Goal: Information Seeking & Learning: Stay updated

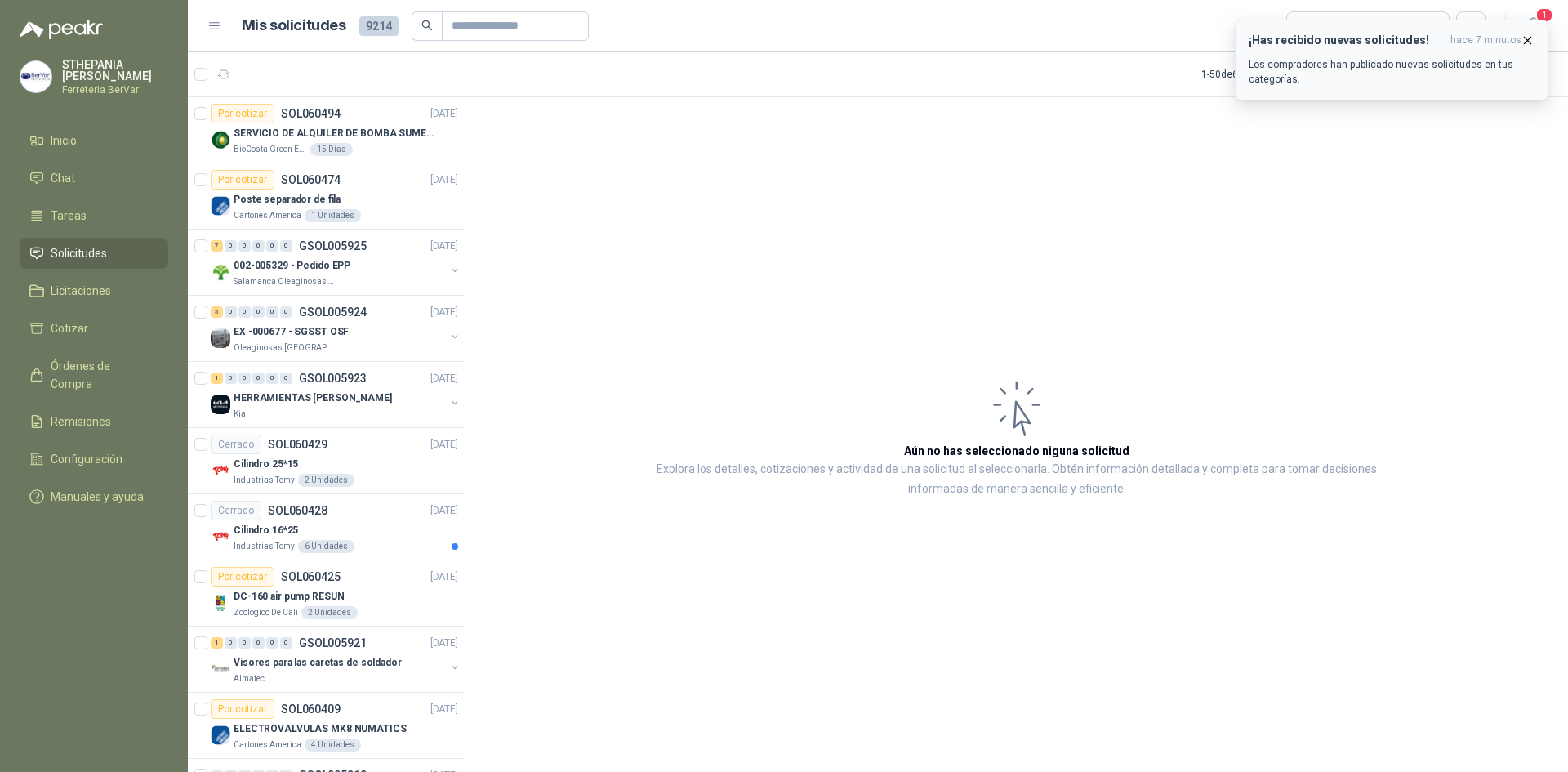
click at [1269, 80] on p "Los compradores han publicado nuevas solicitudes en tus categorías." at bounding box center [1392, 71] width 286 height 29
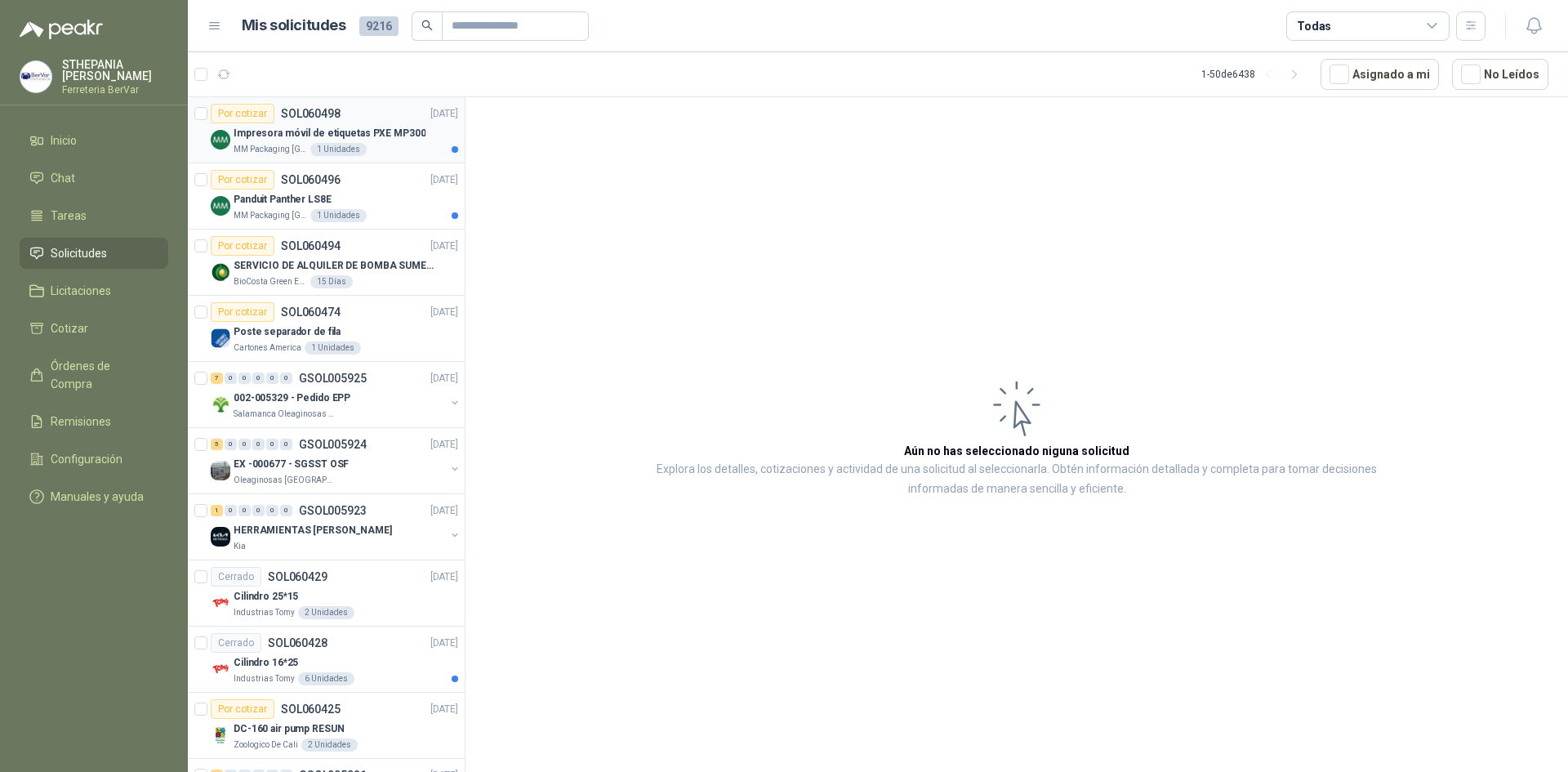
click at [386, 126] on p "Impresora móvil de etiquetas PXE MP300" at bounding box center [329, 134] width 192 height 16
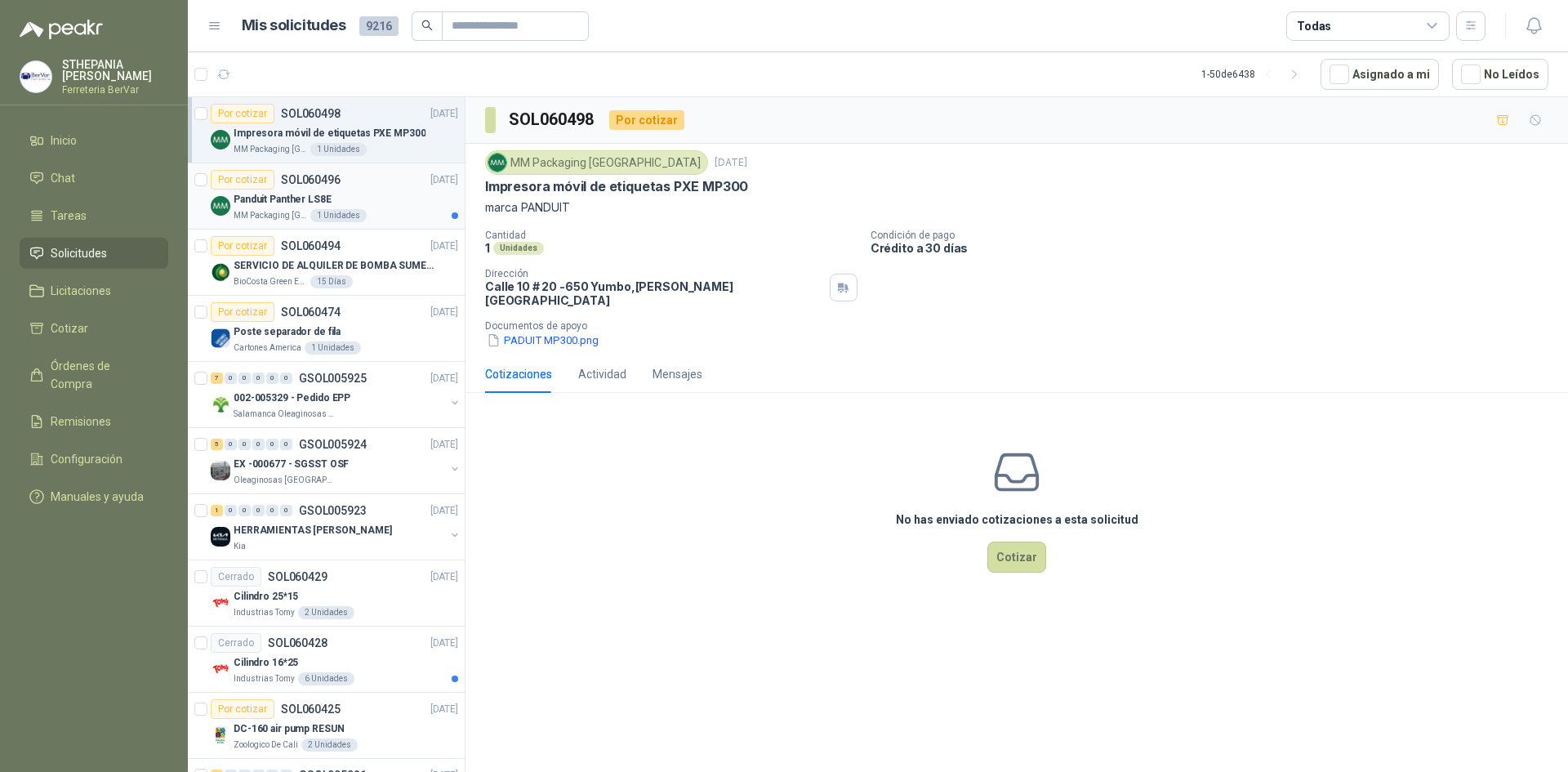
click at [389, 191] on div "Panduit Panther LS8E" at bounding box center [345, 199] width 225 height 19
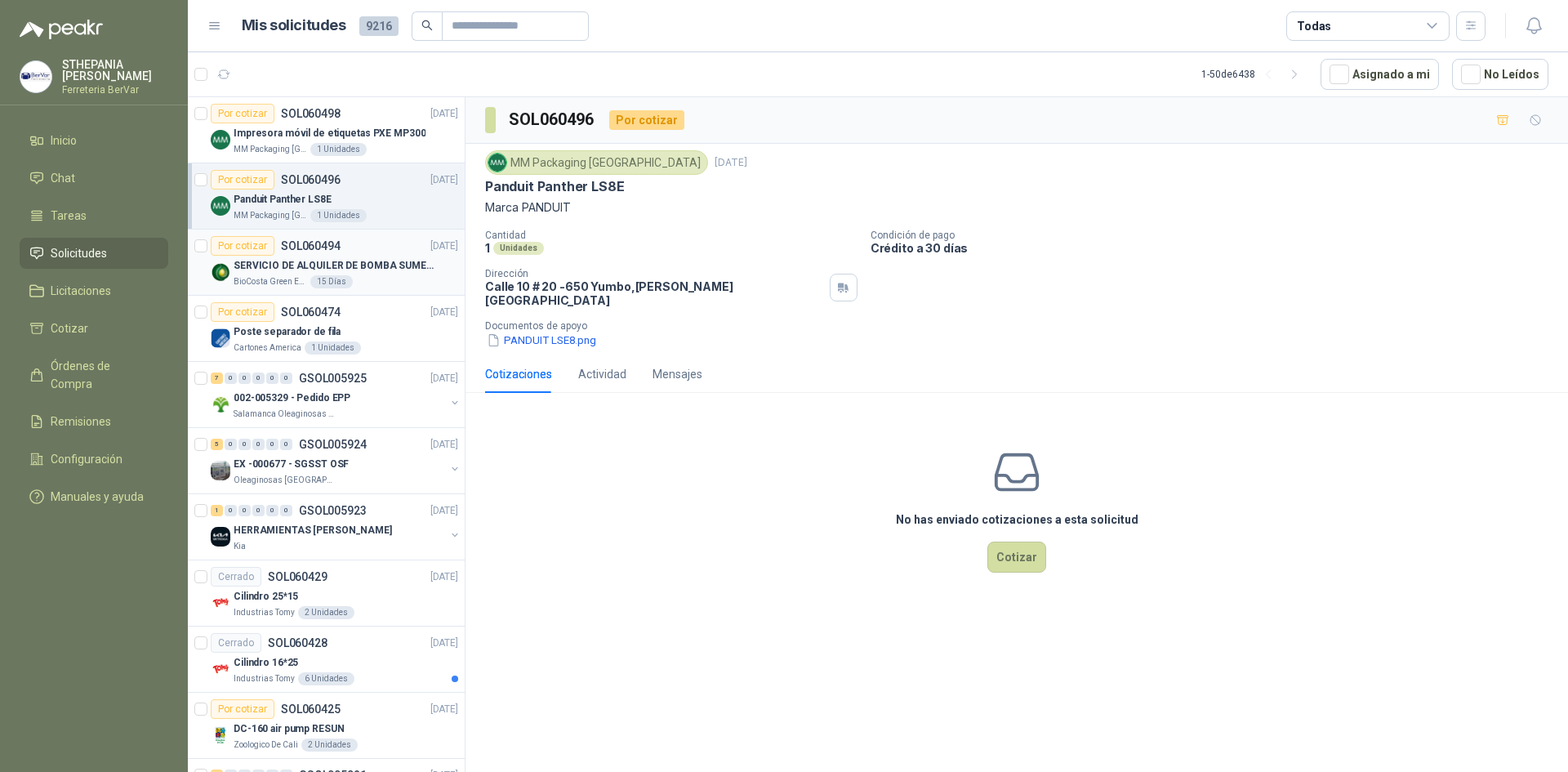
click at [401, 269] on p "SERVICIO DE ALQUILER DE BOMBA SUMERGIBLE DE 1 HP" at bounding box center [335, 266] width 203 height 16
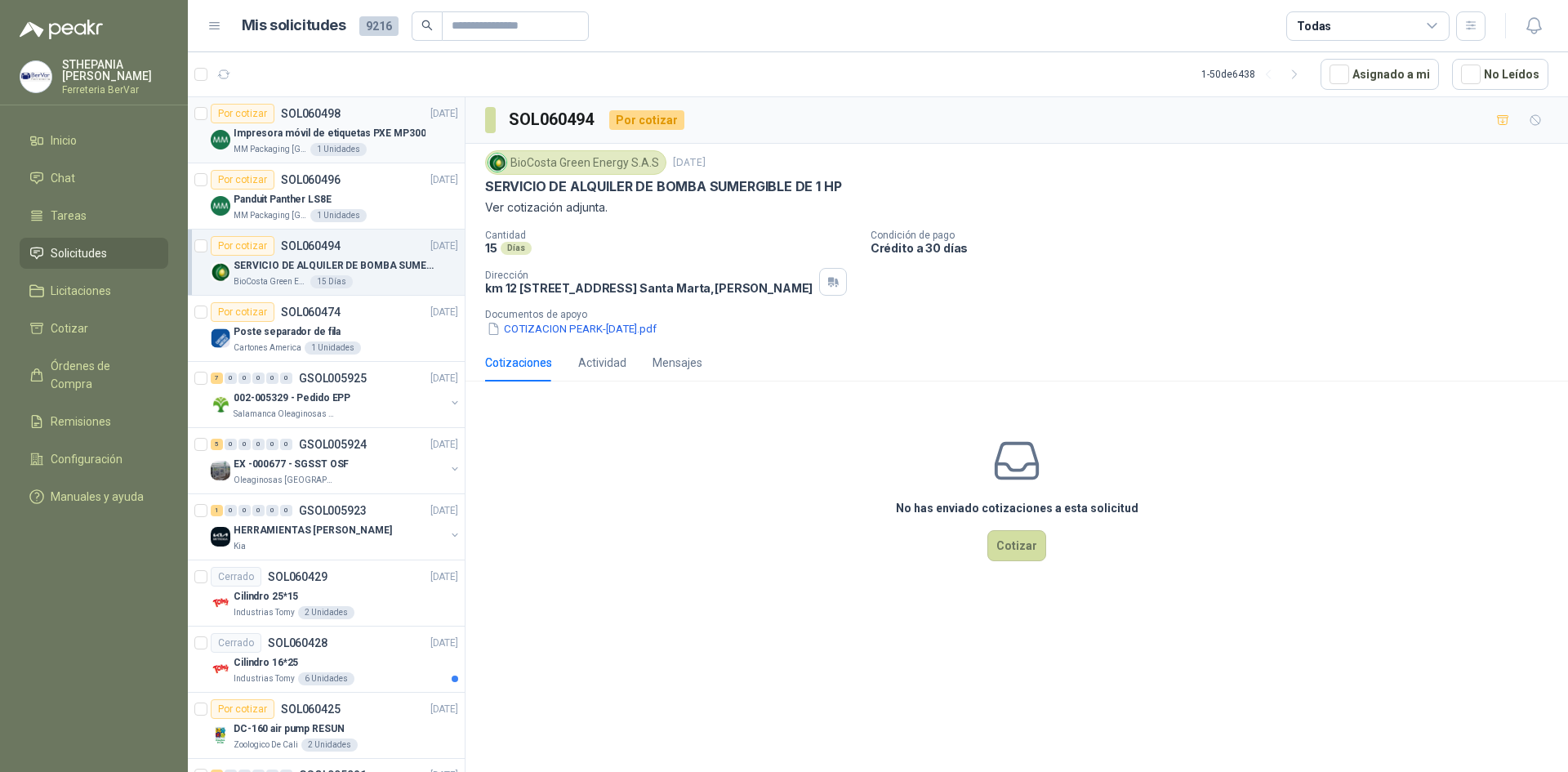
click at [442, 101] on article "Por cotizar SOL060498 [DATE] Impresora móvil de etiquetas PXE MP300 MM Packagin…" at bounding box center [326, 130] width 277 height 66
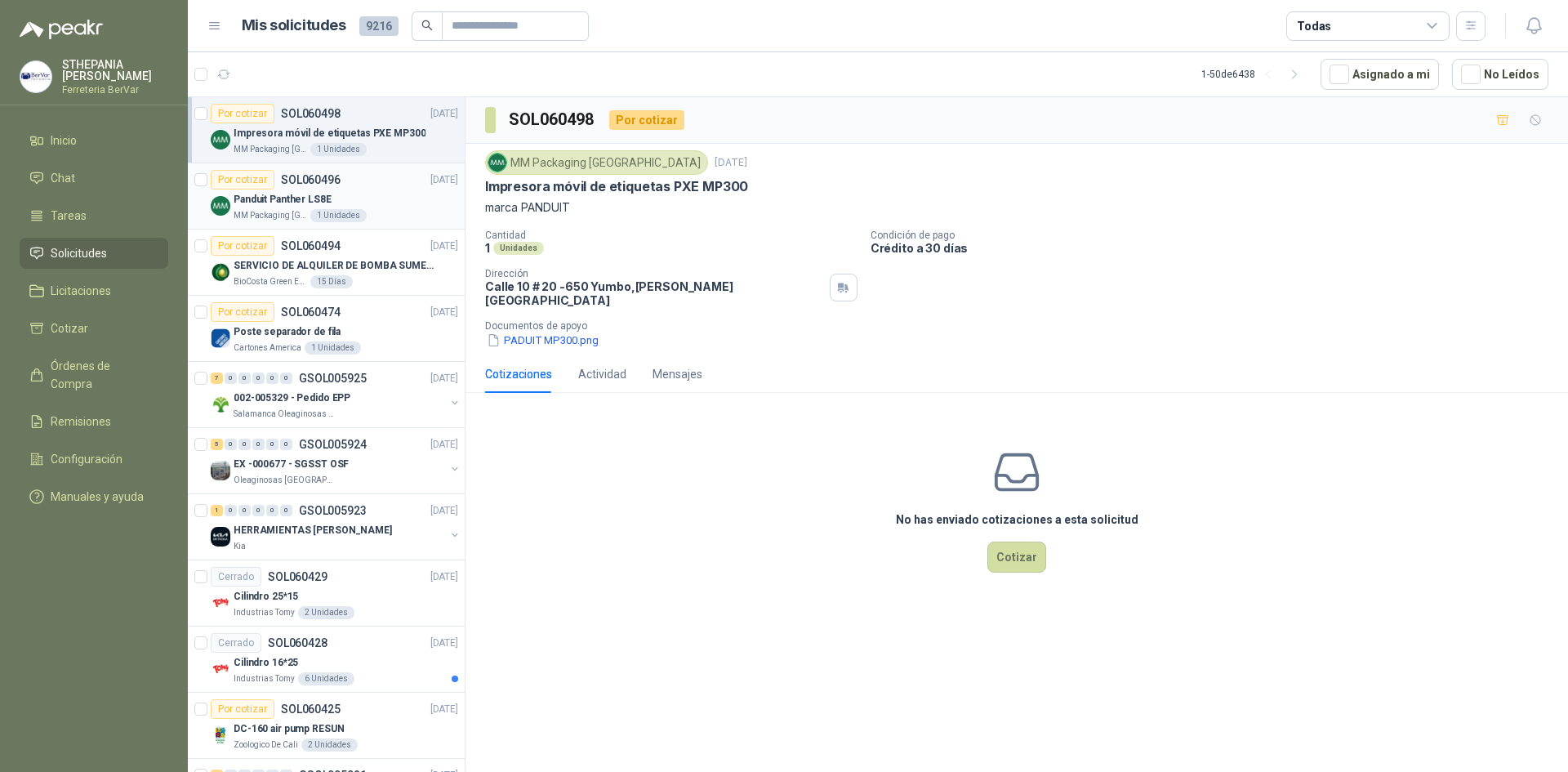
click at [371, 182] on div "Por cotizar SOL060496 [DATE]" at bounding box center [334, 180] width 248 height 19
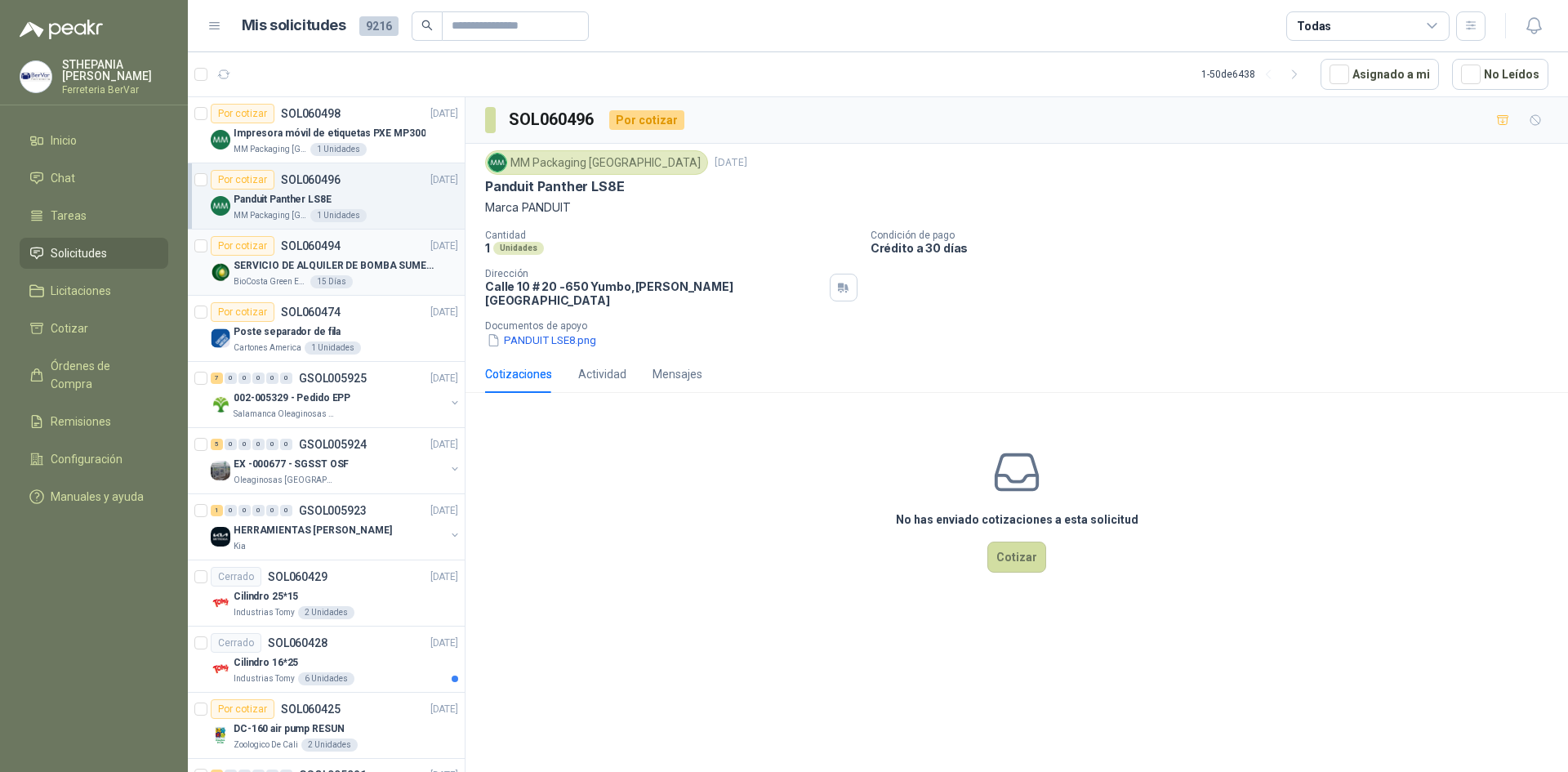
click at [432, 265] on p "SERVICIO DE ALQUILER DE BOMBA SUMERGIBLE DE 1 HP" at bounding box center [335, 266] width 203 height 16
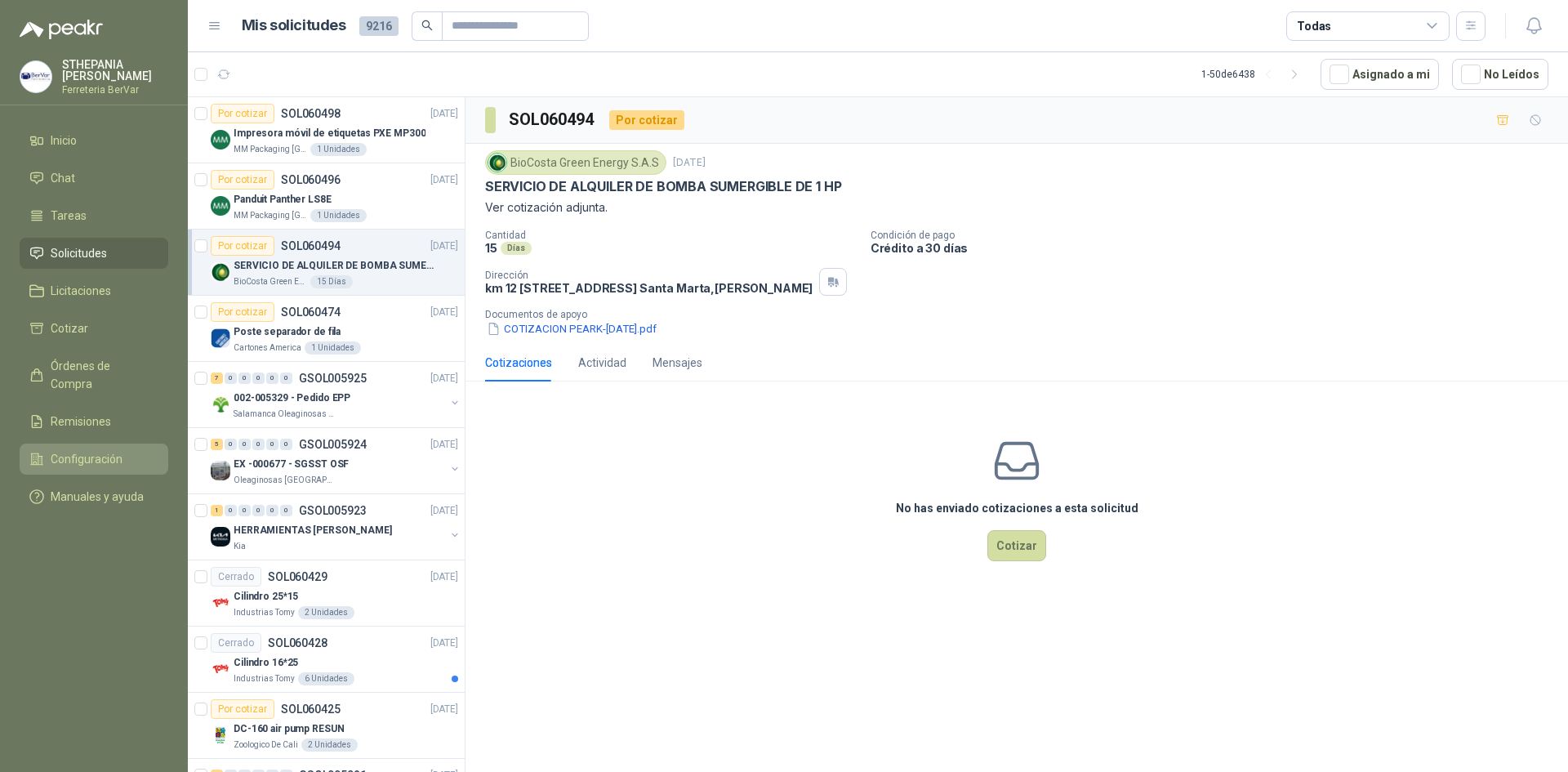
click at [77, 450] on span "Configuración" at bounding box center [86, 459] width 72 height 18
